Goal: Task Accomplishment & Management: Manage account settings

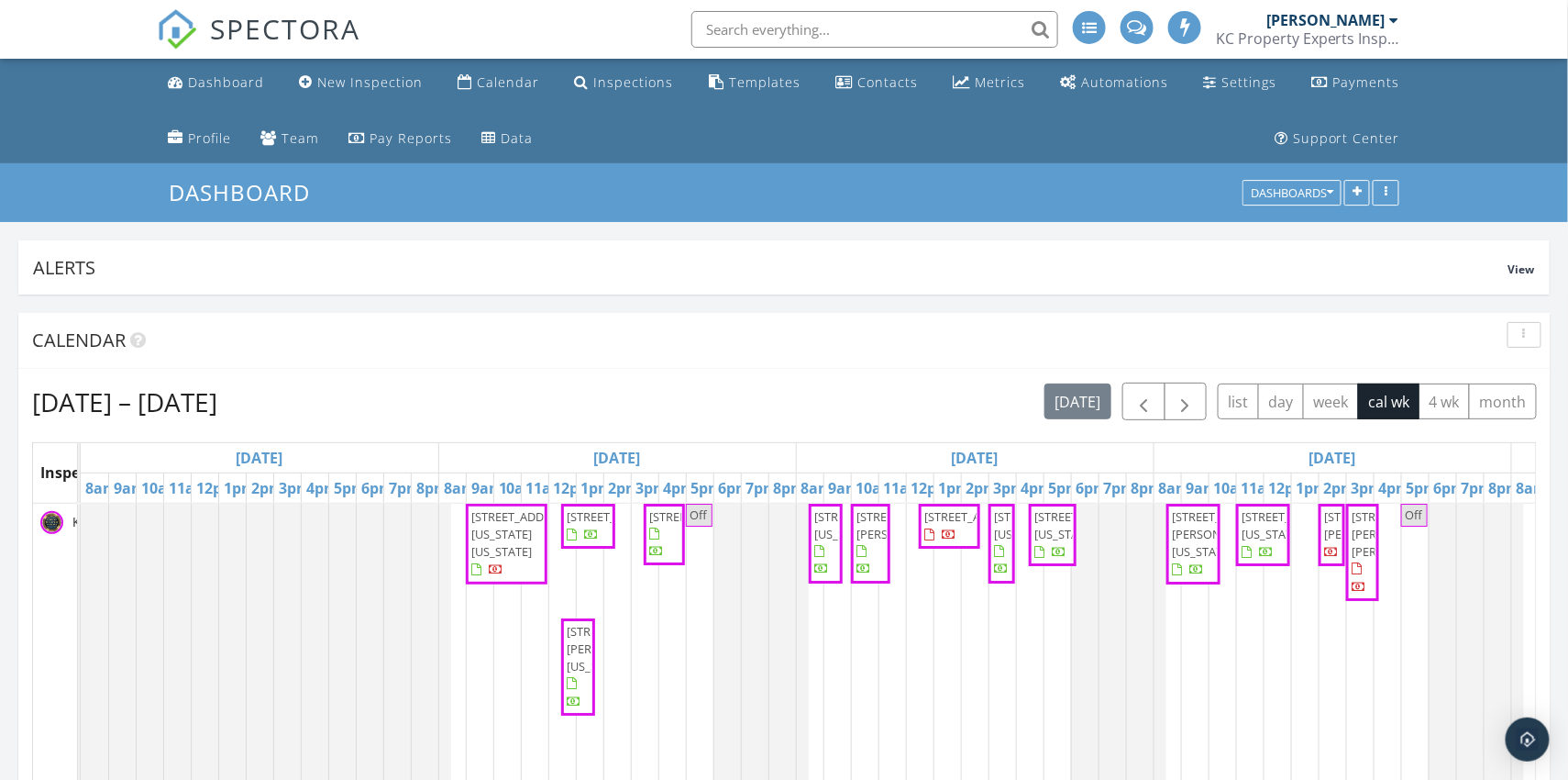
scroll to position [4926, 1568]
click at [241, 82] on div "Dashboard" at bounding box center [226, 82] width 76 height 18
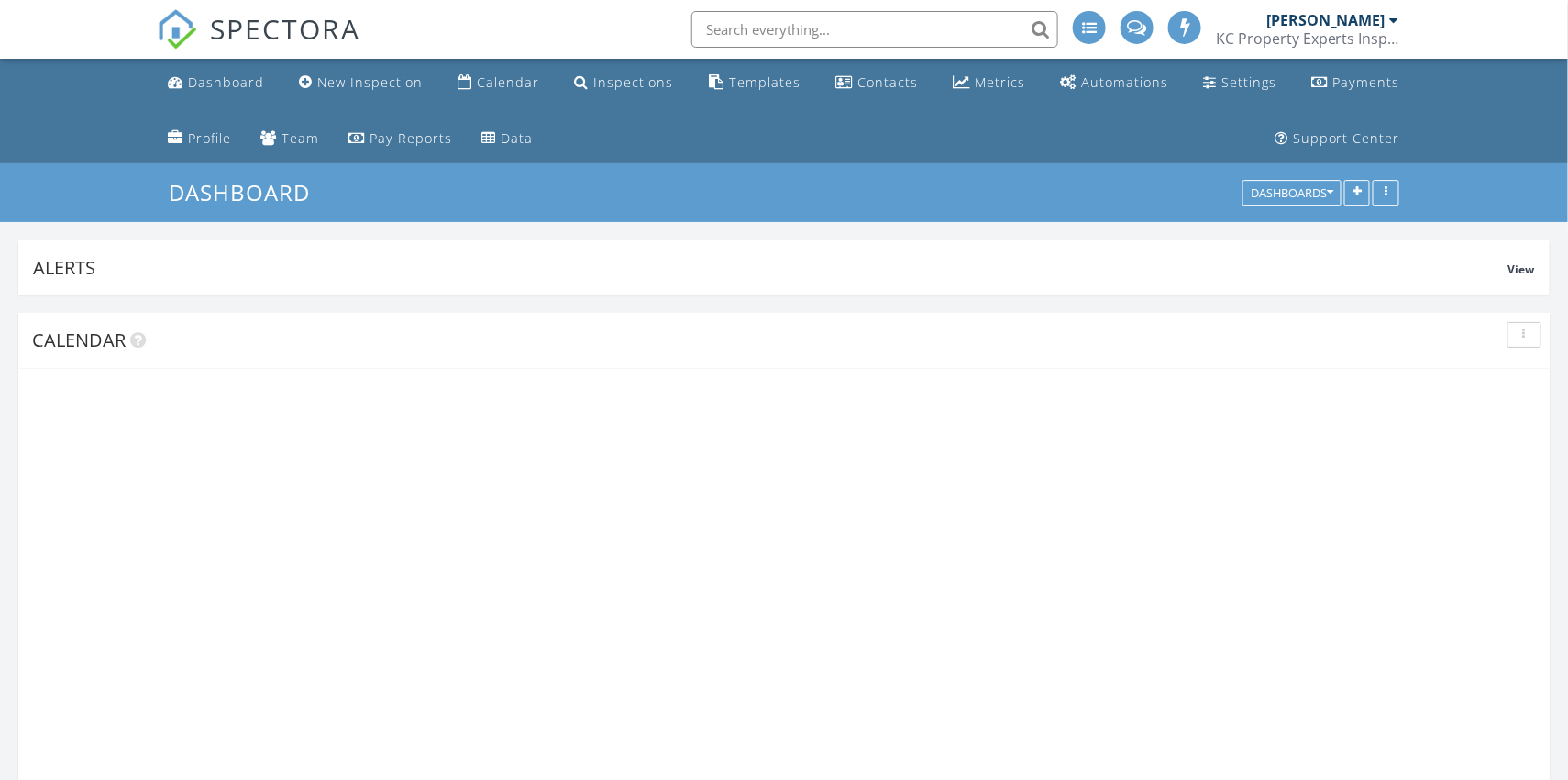
scroll to position [394, 499]
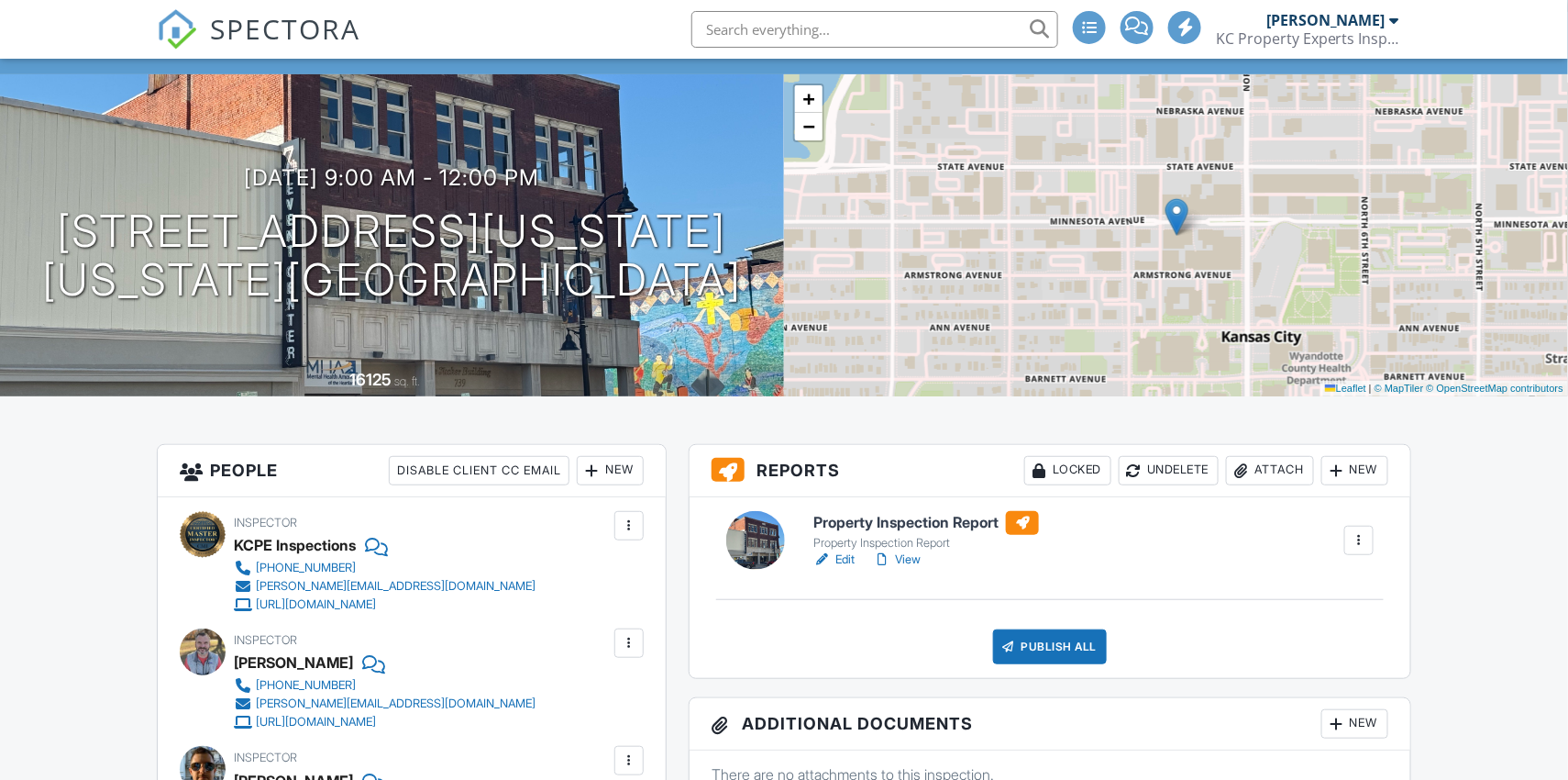
scroll to position [186, 0]
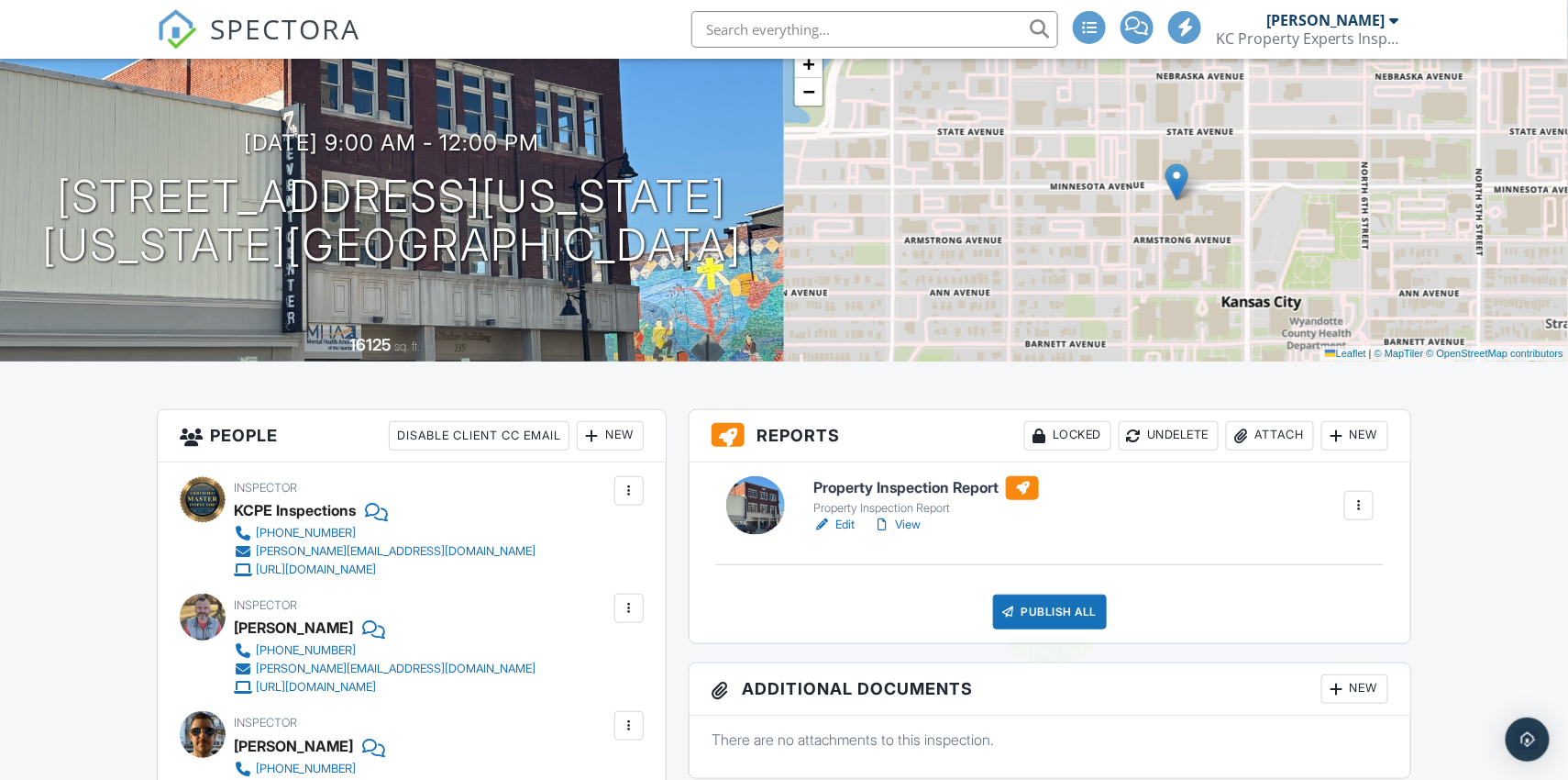
click at [1047, 602] on div "Publish All" at bounding box center [1050, 612] width 115 height 35
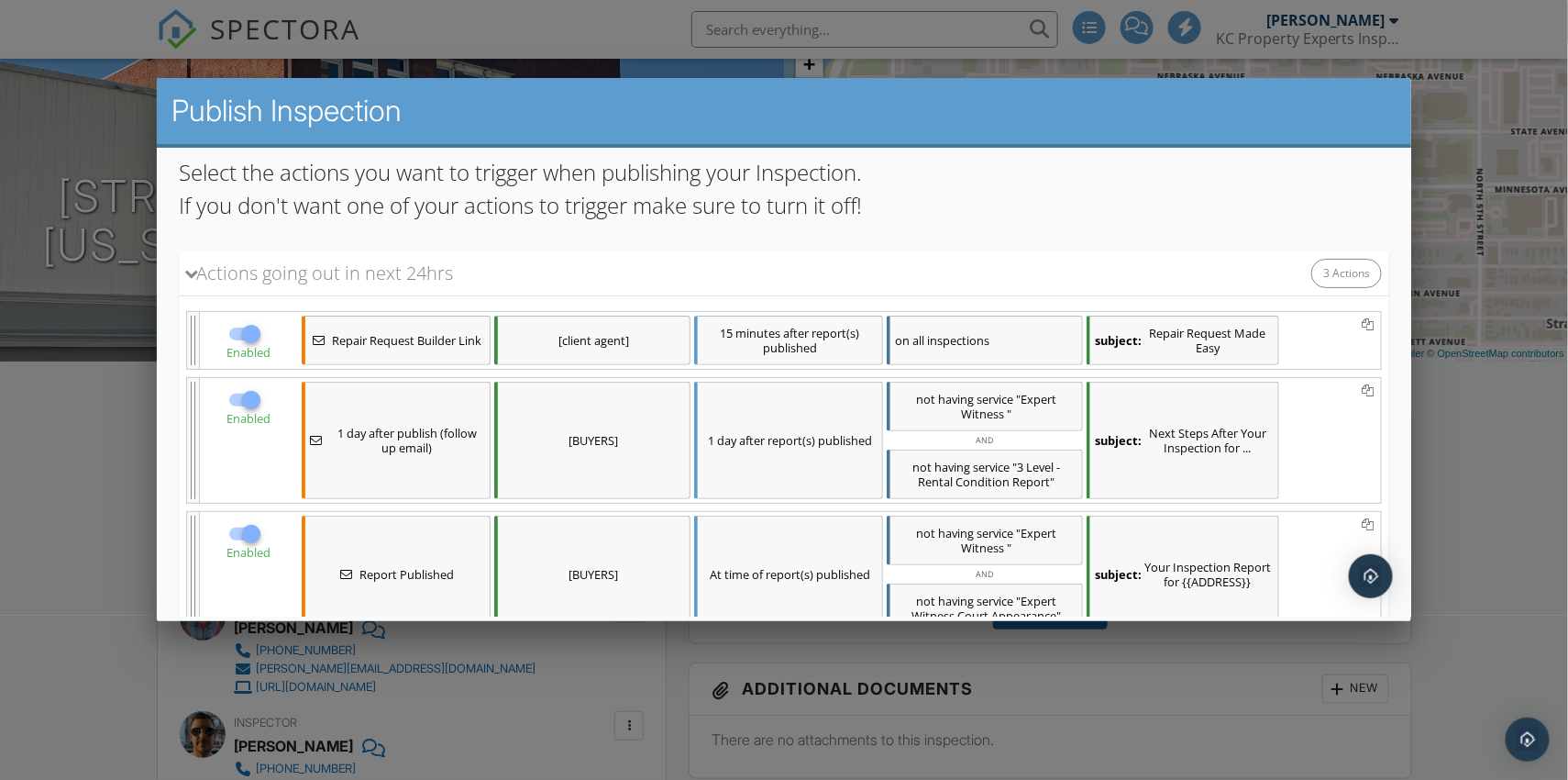
scroll to position [141, 0]
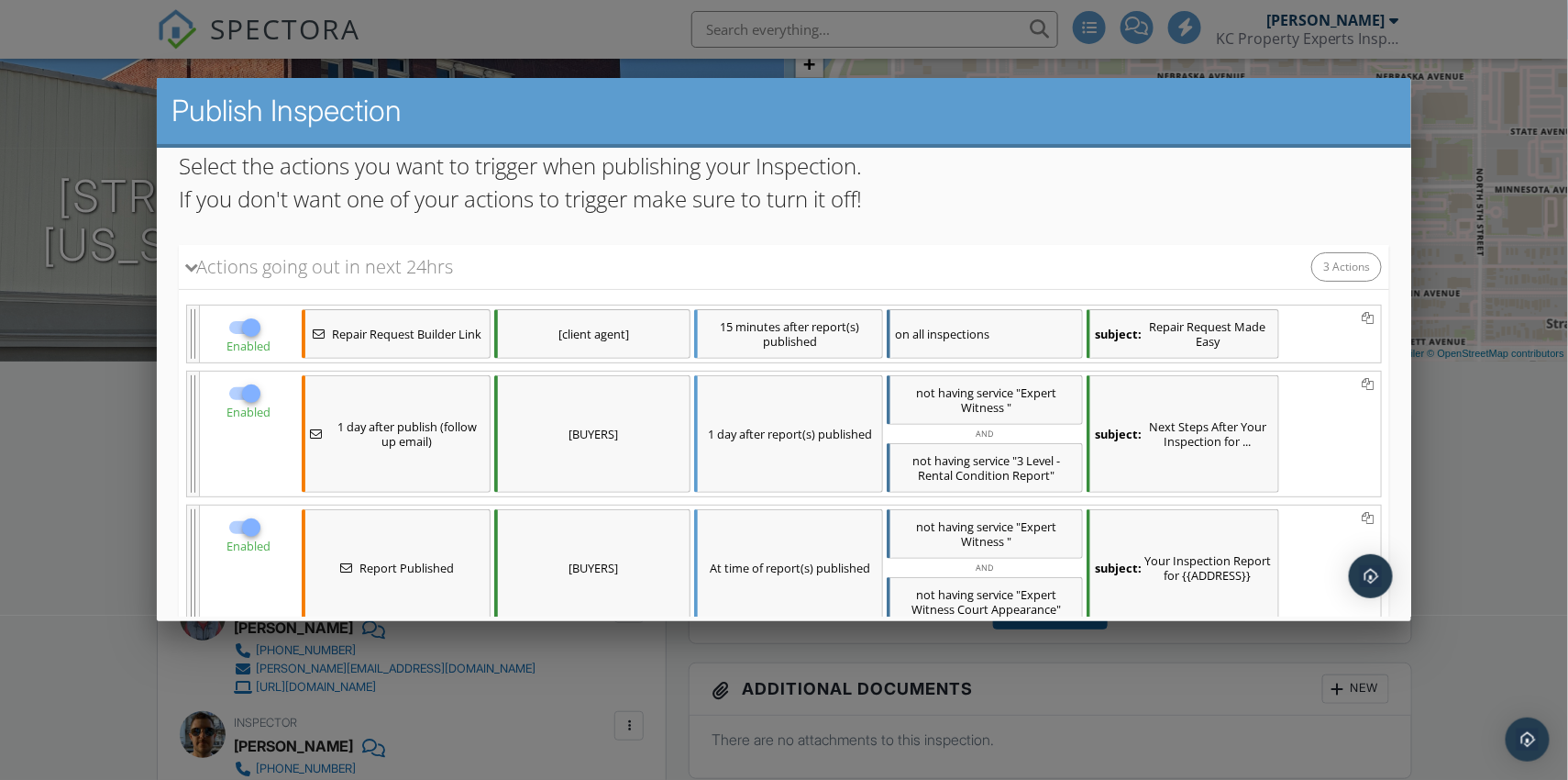
click at [255, 325] on div at bounding box center [251, 326] width 31 height 31
checkbox input "false"
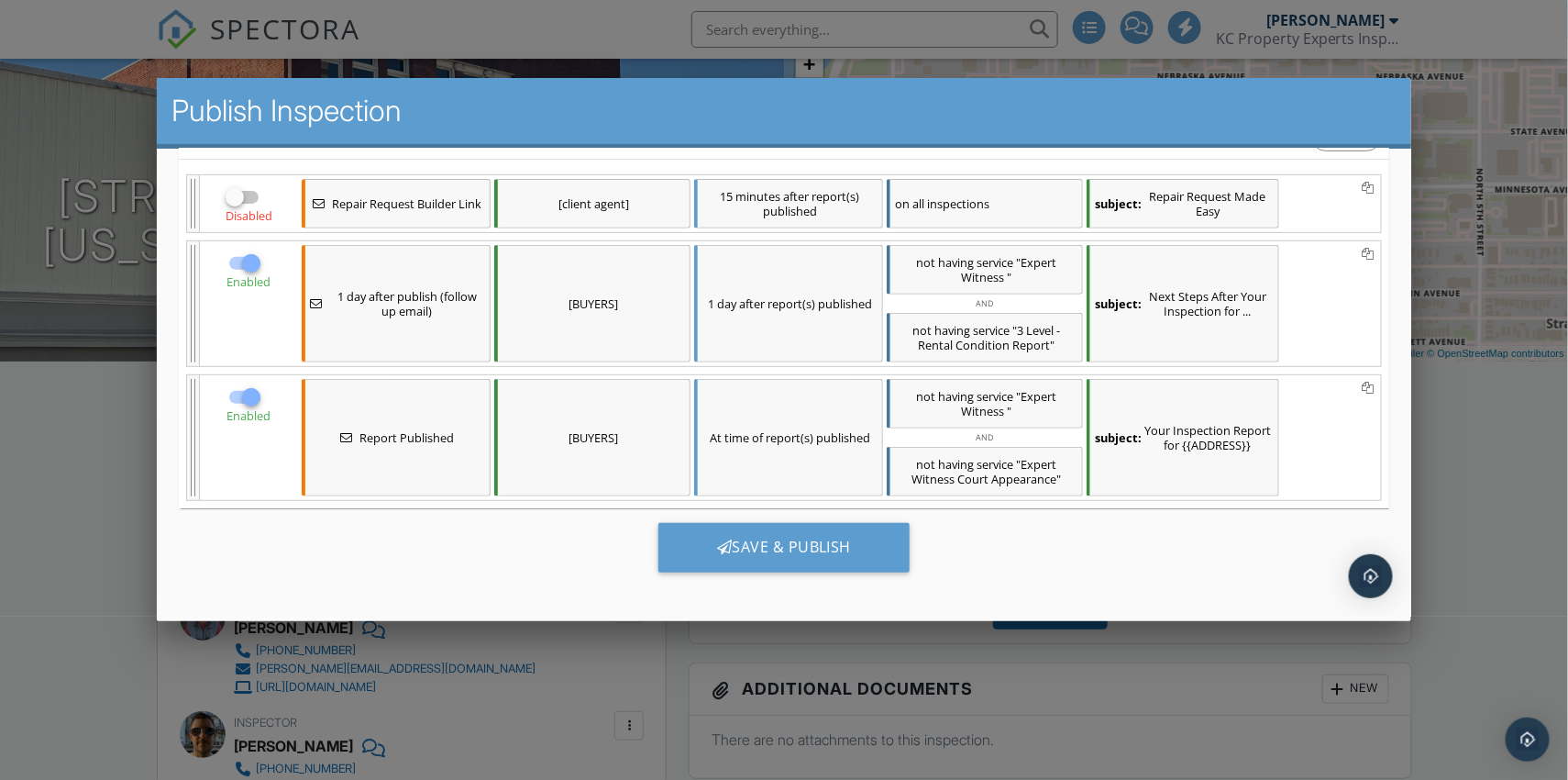
scroll to position [270, 0]
click at [750, 529] on div "Save & Publish" at bounding box center [783, 548] width 252 height 50
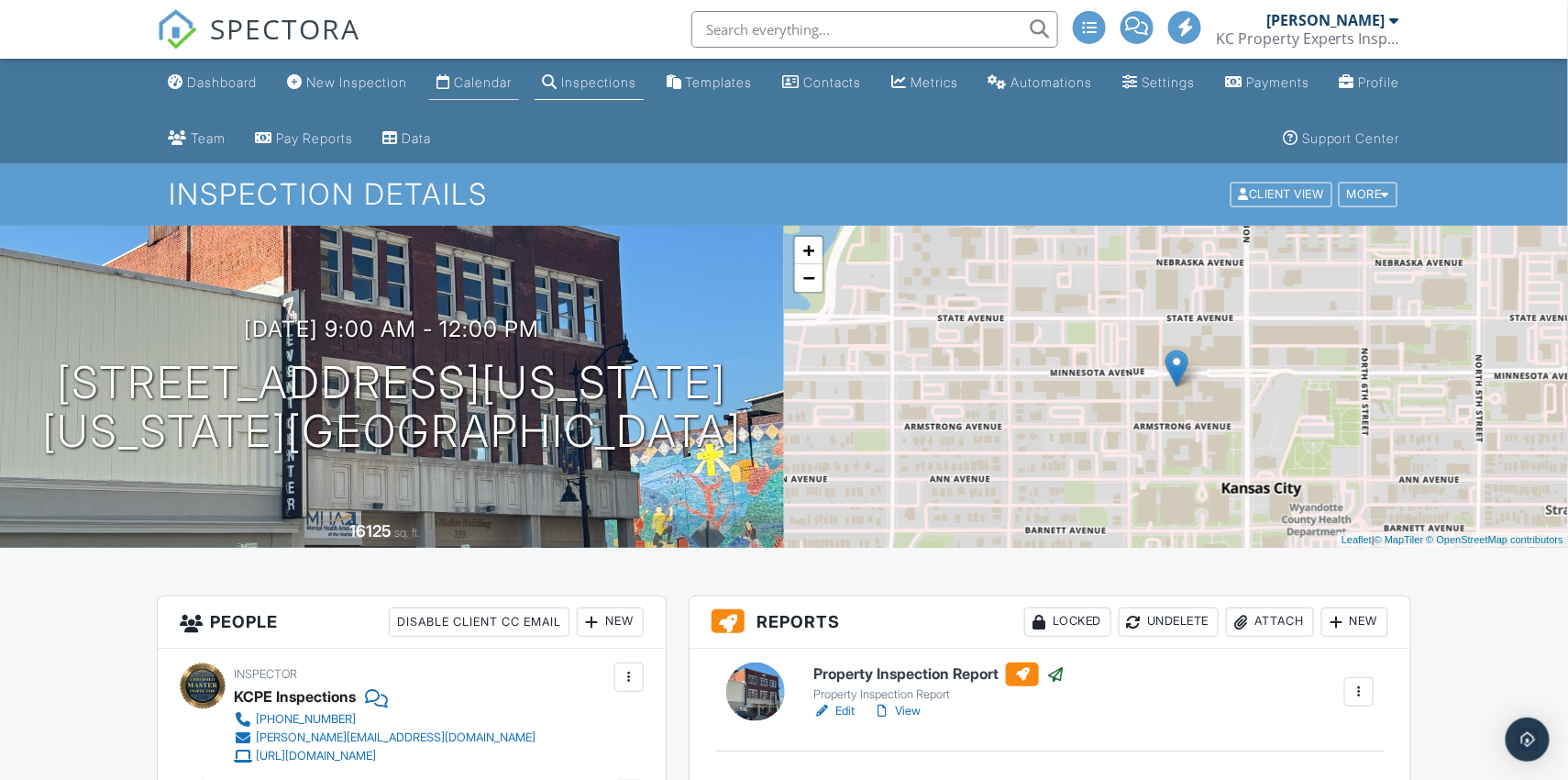
click at [510, 83] on div "Calendar" at bounding box center [482, 82] width 58 height 16
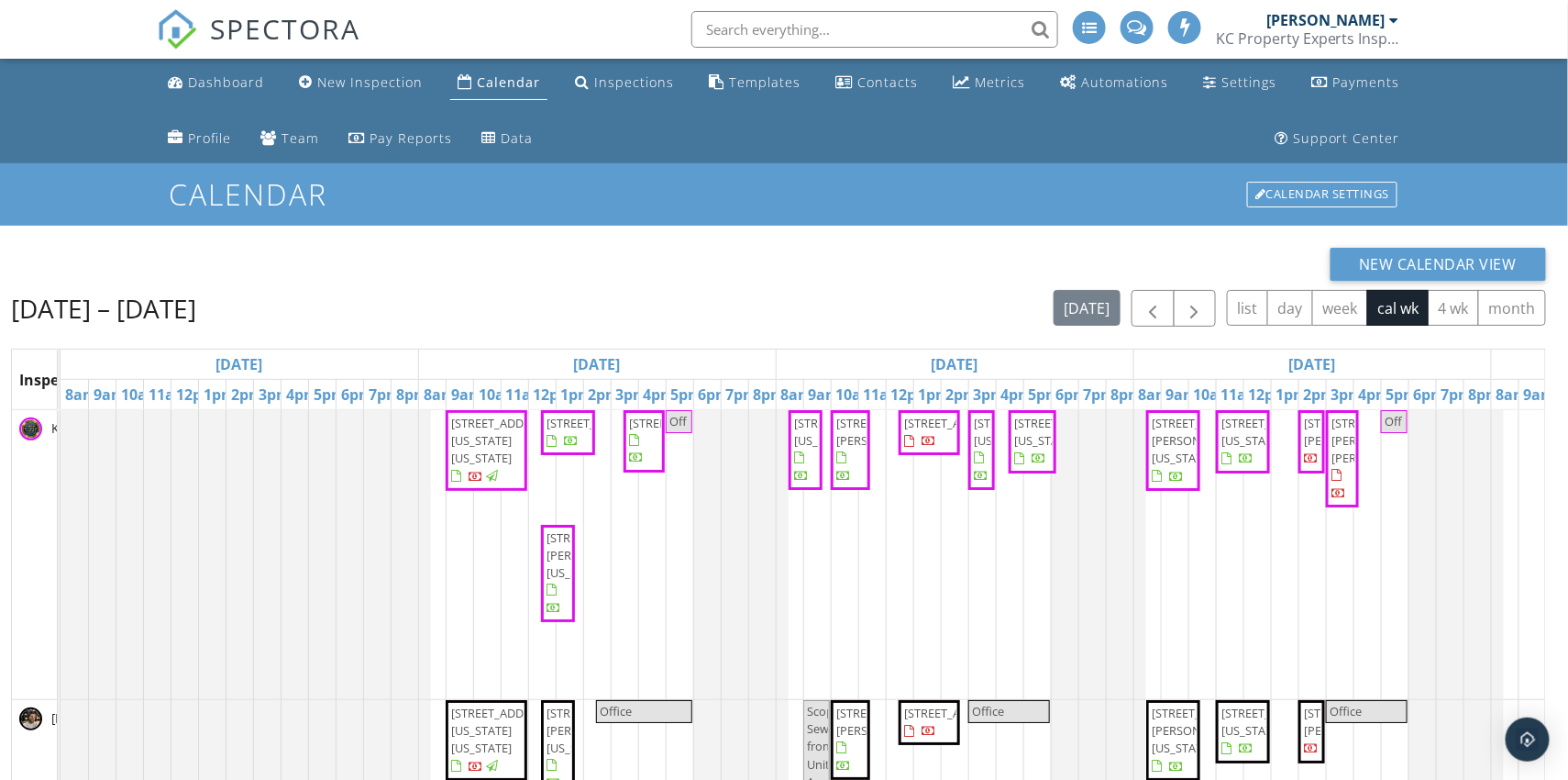
click at [559, 573] on span "[STREET_ADDRESS][PERSON_NAME][US_STATE]" at bounding box center [597, 555] width 103 height 51
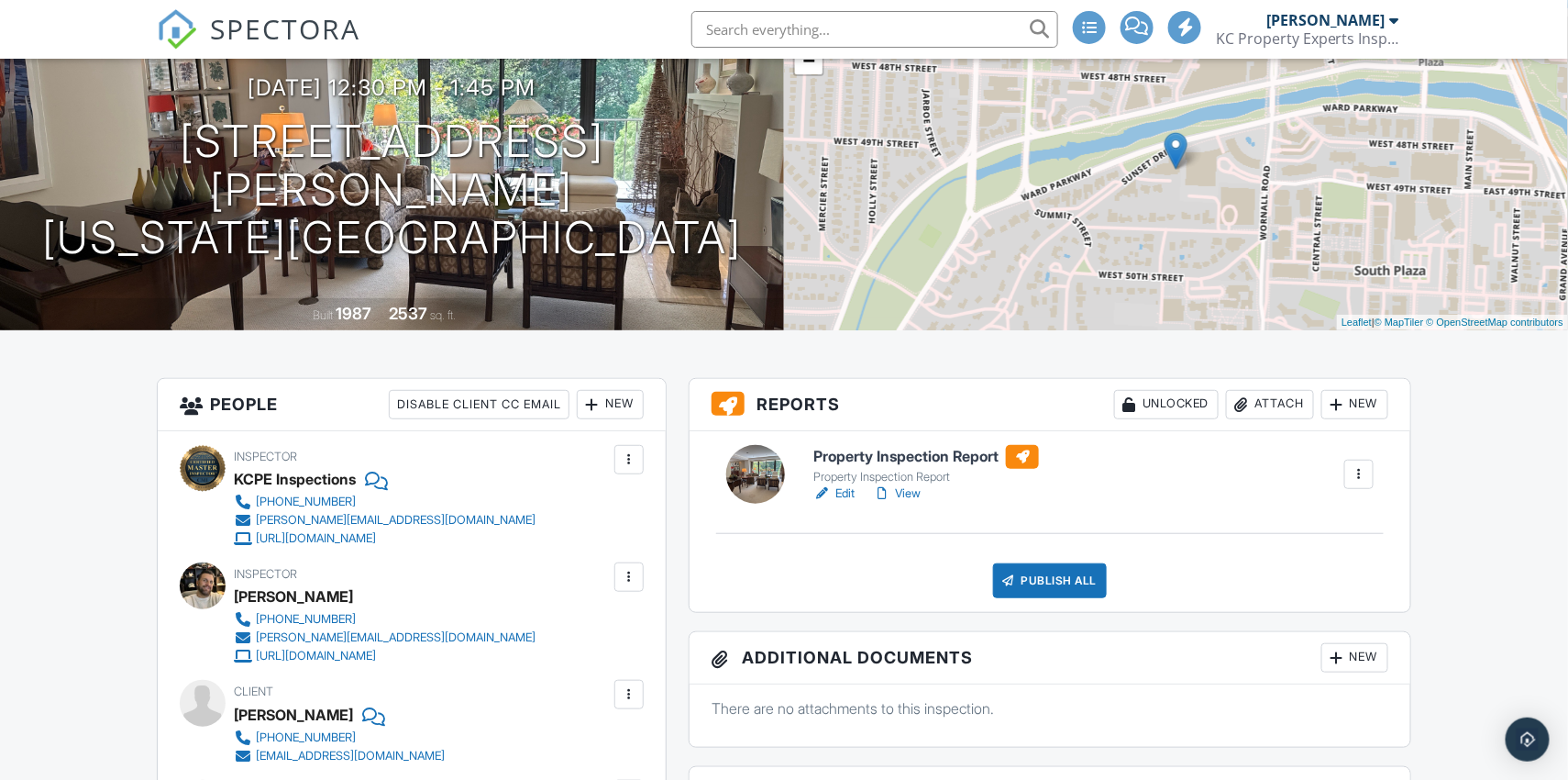
scroll to position [238, 0]
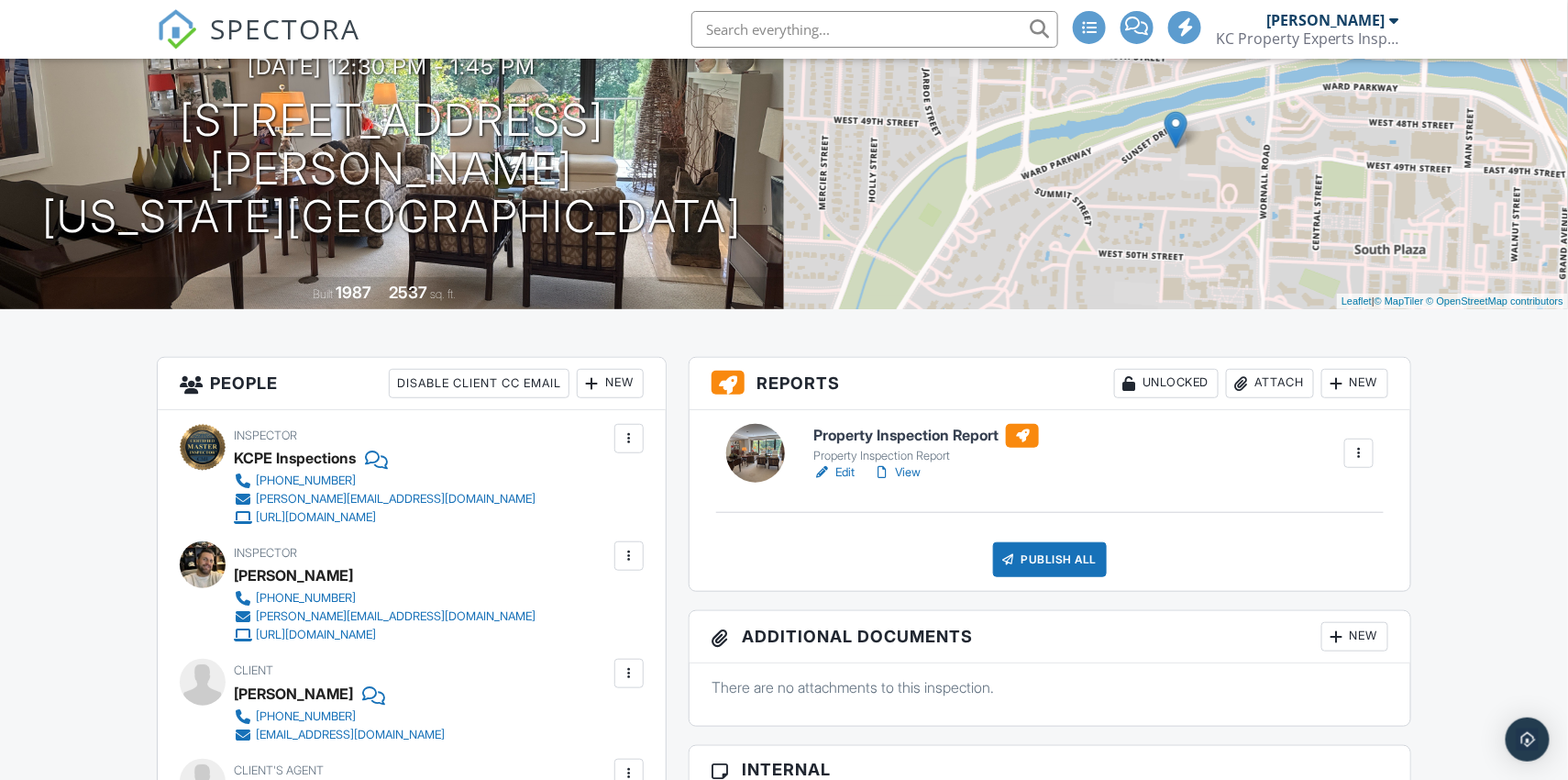
click at [907, 473] on link "View" at bounding box center [896, 472] width 48 height 19
